Goal: Information Seeking & Learning: Learn about a topic

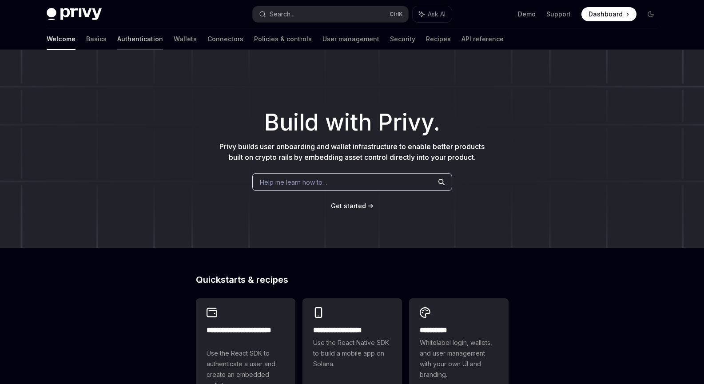
click at [117, 37] on link "Authentication" at bounding box center [140, 38] width 46 height 21
type textarea "*"
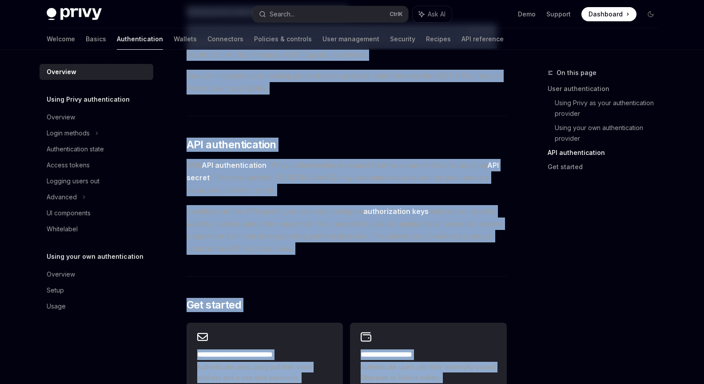
scroll to position [731, 0]
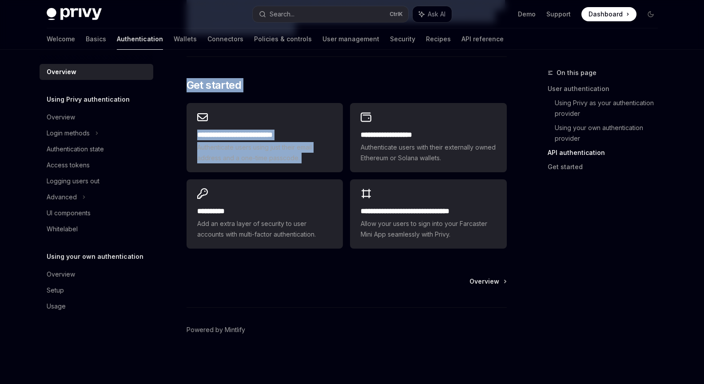
drag, startPoint x: 185, startPoint y: 78, endPoint x: 449, endPoint y: 100, distance: 264.3
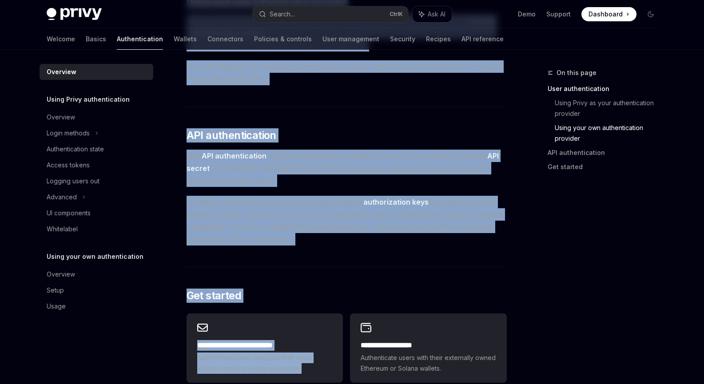
scroll to position [515, 0]
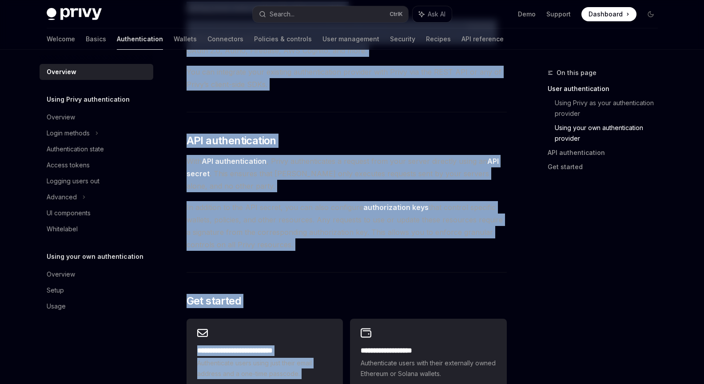
click at [323, 267] on div "Privy’s wallet system supports granular controls on who can access wallets and …" at bounding box center [347, 26] width 320 height 884
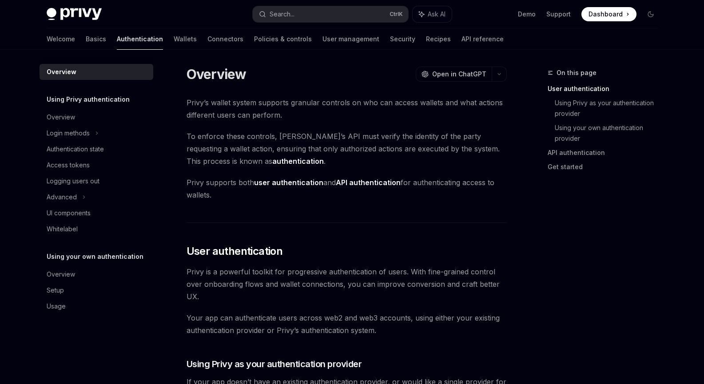
scroll to position [0, 0]
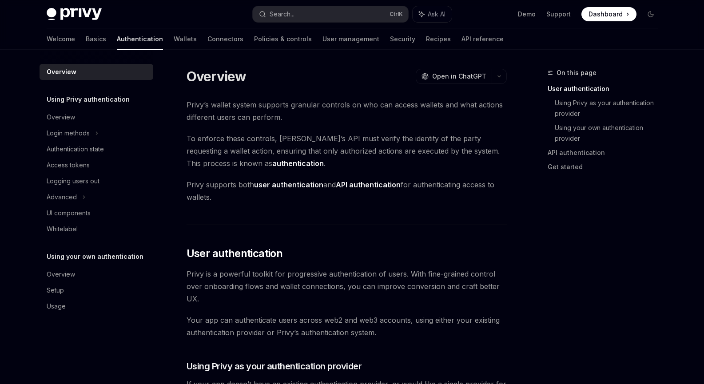
drag, startPoint x: 306, startPoint y: 239, endPoint x: 188, endPoint y: 74, distance: 202.5
copy div "Loremips DoloRS Amet co AdipISC ElitSE Doei te InciDID Utlab’e dolore magnaa en…"
drag, startPoint x: 455, startPoint y: 71, endPoint x: 409, endPoint y: 83, distance: 47.8
click at [409, 83] on div "Overview OpenAI Open in ChatGPT" at bounding box center [347, 76] width 320 height 16
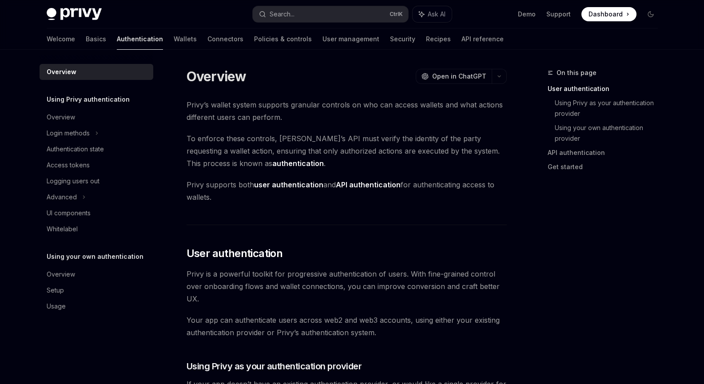
click at [406, 82] on div "Overview OpenAI Open in ChatGPT" at bounding box center [347, 76] width 320 height 16
click at [438, 80] on span "Open in ChatGPT" at bounding box center [459, 76] width 54 height 9
